Goal: Task Accomplishment & Management: Manage account settings

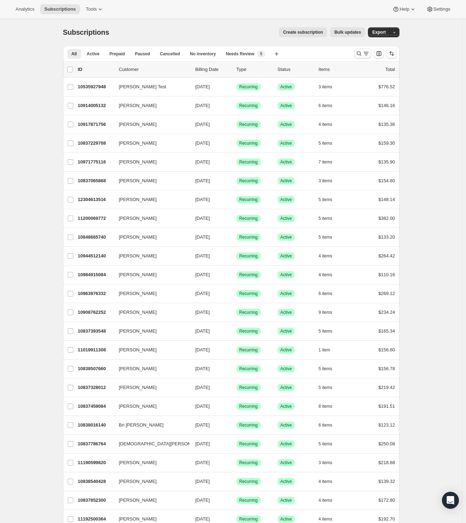
click at [364, 56] on icon "Search and filter results" at bounding box center [366, 53] width 7 height 7
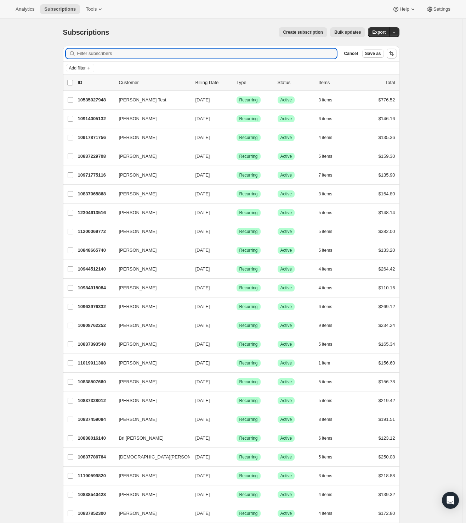
paste input "jlmarkham20@gmail.com"
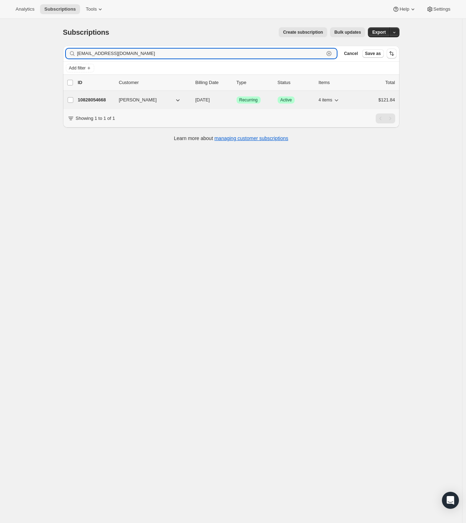
type input "jlmarkham20@gmail.com"
click at [93, 102] on p "10828054668" at bounding box center [95, 99] width 35 height 7
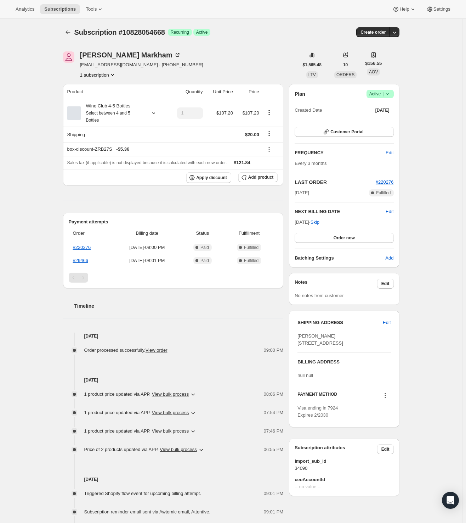
click at [390, 92] on icon at bounding box center [387, 93] width 7 height 7
click at [383, 118] on span "Cancel subscription" at bounding box center [379, 119] width 40 height 5
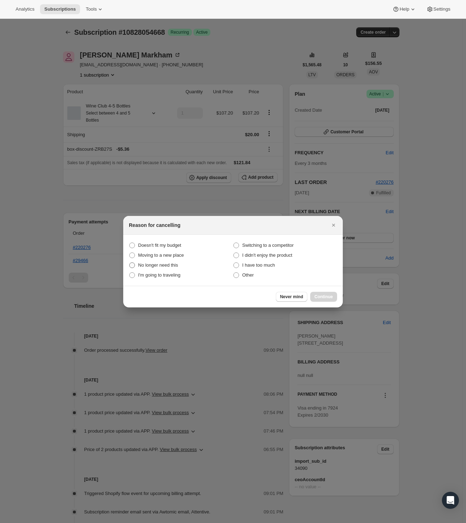
click at [166, 263] on span "No longer need this" at bounding box center [158, 264] width 40 height 5
click at [130, 263] on this "No longer need this" at bounding box center [129, 262] width 0 height 0
radio this "true"
click at [322, 297] on span "Continue" at bounding box center [324, 297] width 18 height 6
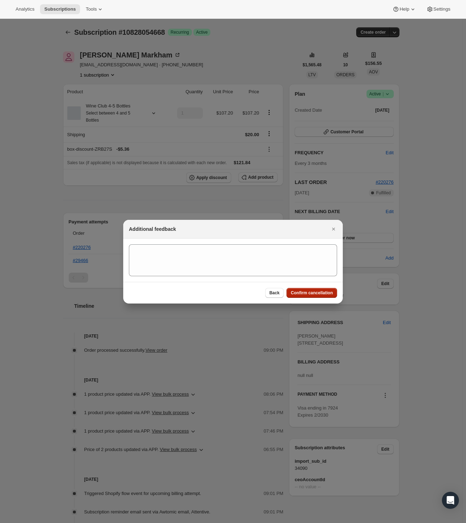
click at [320, 291] on span "Confirm cancellation" at bounding box center [312, 293] width 42 height 6
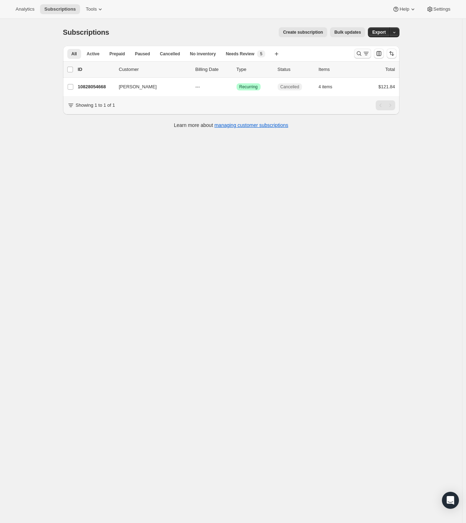
click at [359, 51] on icon "Search and filter results" at bounding box center [359, 53] width 7 height 7
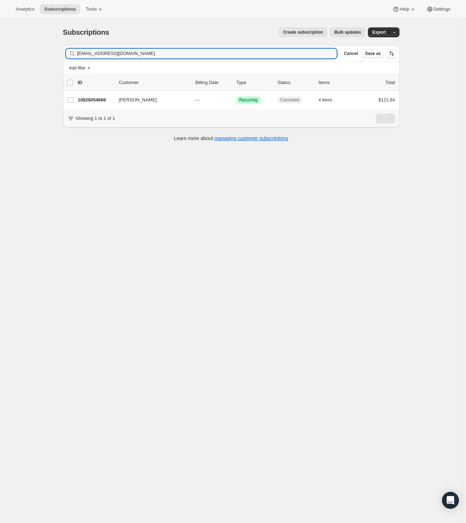
drag, startPoint x: 146, startPoint y: 54, endPoint x: 33, endPoint y: 58, distance: 113.1
click at [33, 58] on div "Subscriptions. This page is ready Subscriptions Create subscription Bulk update…" at bounding box center [231, 280] width 462 height 523
type input "emilym.onehopewine@gmail.com"
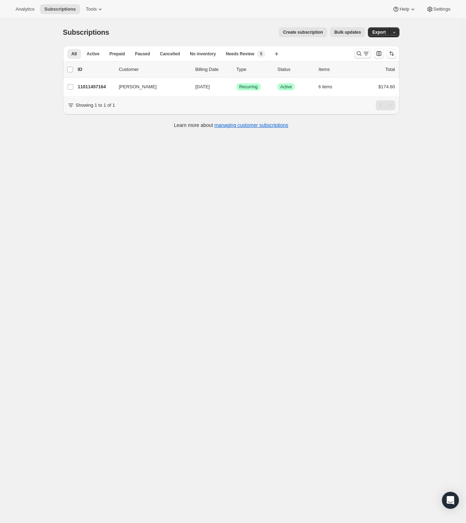
click at [365, 51] on icon "Search and filter results" at bounding box center [366, 53] width 7 height 7
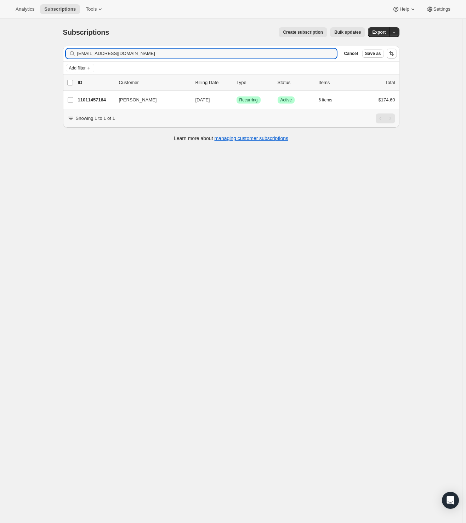
drag, startPoint x: 97, startPoint y: 54, endPoint x: 46, endPoint y: 54, distance: 51.4
click at [57, 54] on div "Subscriptions. This page is ready Subscriptions Create subscription Bulk update…" at bounding box center [232, 84] width 354 height 130
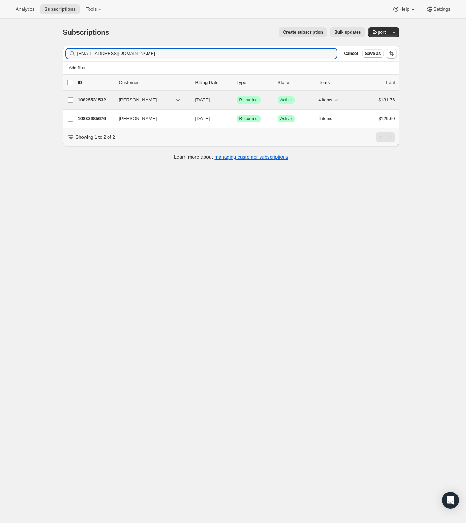
type input "klo2b@hotmail.com"
click at [94, 100] on p "10825531532" at bounding box center [95, 99] width 35 height 7
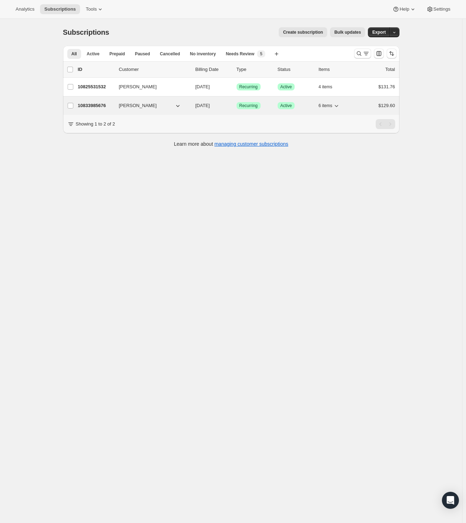
click at [90, 104] on p "10833985676" at bounding box center [95, 105] width 35 height 7
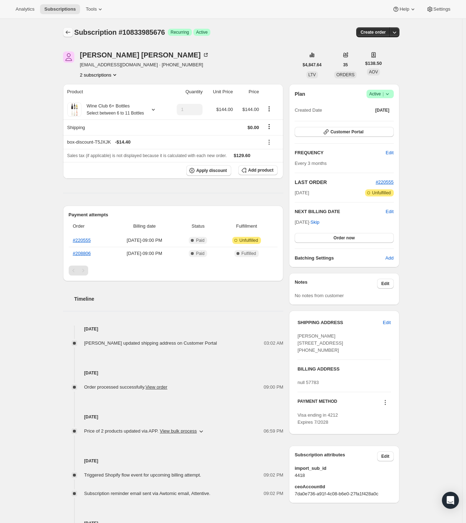
click at [68, 33] on icon "Subscriptions" at bounding box center [68, 32] width 5 height 4
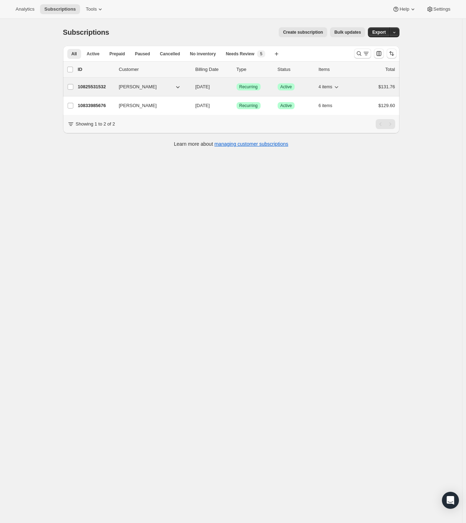
click at [86, 85] on p "10825531532" at bounding box center [95, 86] width 35 height 7
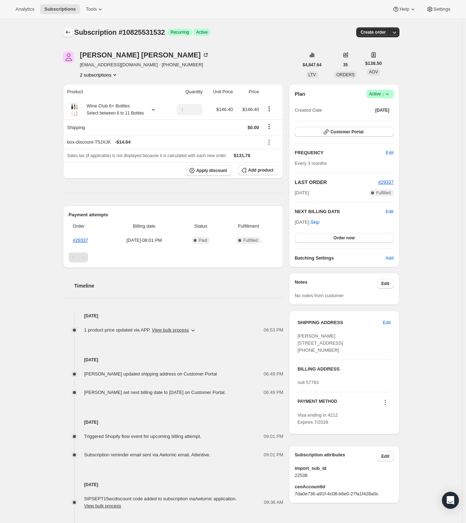
click at [67, 32] on icon "Subscriptions" at bounding box center [67, 32] width 7 height 7
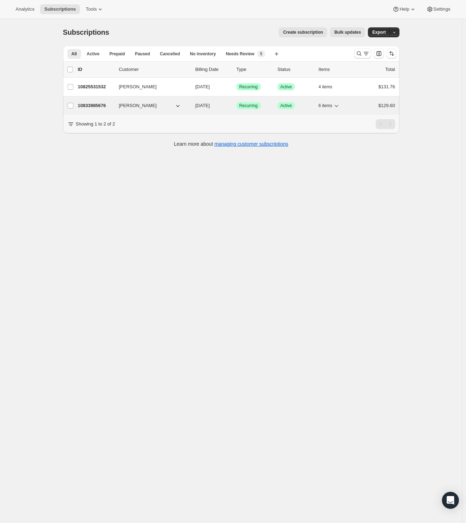
click at [100, 107] on p "10833985676" at bounding box center [95, 105] width 35 height 7
